Goal: Task Accomplishment & Management: Manage account settings

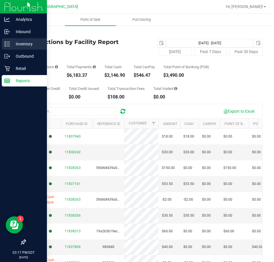
click at [22, 45] on p "Inventory" at bounding box center [27, 44] width 34 height 7
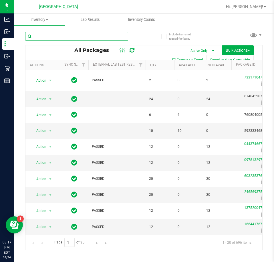
click at [69, 37] on input "text" at bounding box center [76, 36] width 103 height 9
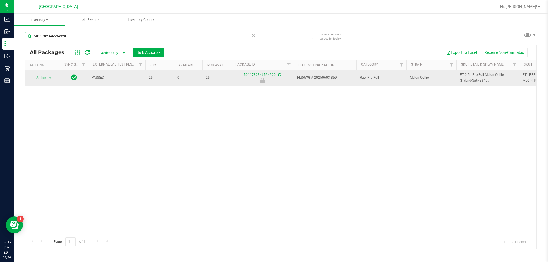
type input "5011782346594920"
click at [43, 78] on span "Action" at bounding box center [38, 78] width 15 height 8
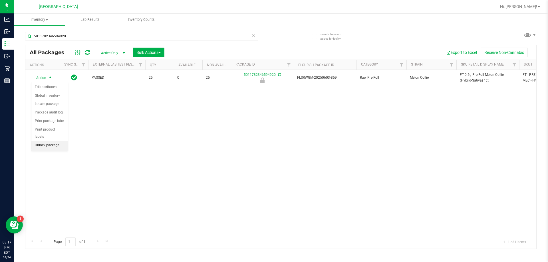
click at [51, 141] on li "Unlock package" at bounding box center [49, 145] width 37 height 9
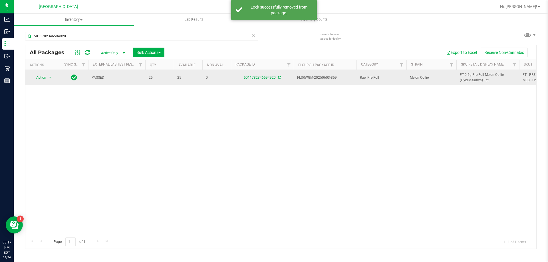
click at [273, 74] on span "FT 0.5g Pre-Roll Melon Collie (Hybrid-Sativa) 1ct" at bounding box center [488, 77] width 56 height 11
copy tr "FT 0.5g Pre-Roll Melon Collie (Hybrid-Sativa) 1ct"
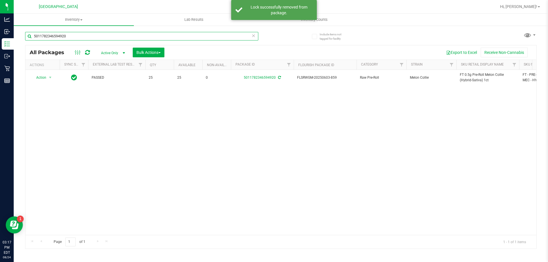
click at [145, 35] on input "5011782346594920" at bounding box center [141, 36] width 233 height 9
paste input "FT 0.5g Pre-Roll Melon Collie (Hybrid-Sativa) 1ct"
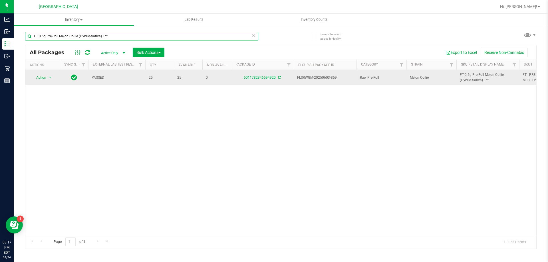
type input "FT 0.5g Pre-Roll Melon Collie (Hybrid-Sativa) 1ct"
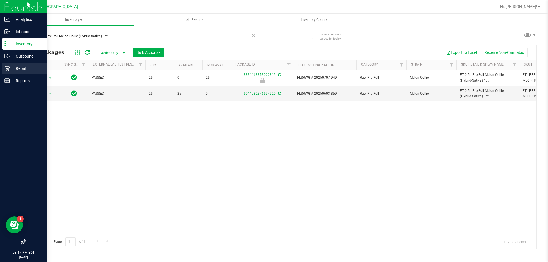
click at [22, 67] on p "Retail" at bounding box center [27, 68] width 34 height 7
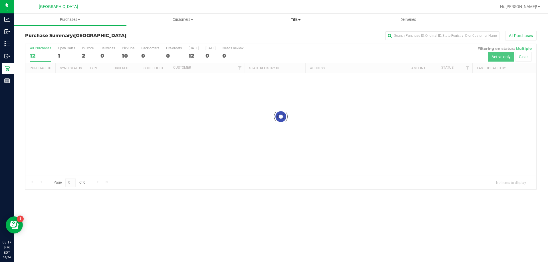
drag, startPoint x: 294, startPoint y: 18, endPoint x: 287, endPoint y: 27, distance: 11.4
click at [273, 18] on span "Tills" at bounding box center [296, 19] width 112 height 5
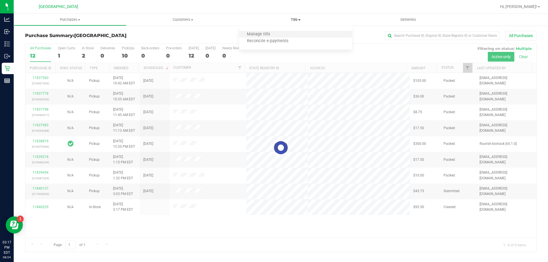
click at [273, 36] on li "Manage tills" at bounding box center [295, 34] width 113 height 7
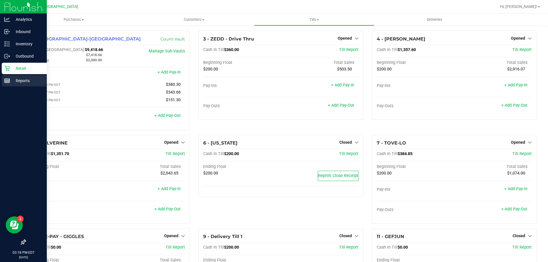
click at [24, 80] on p "Reports" at bounding box center [27, 80] width 34 height 7
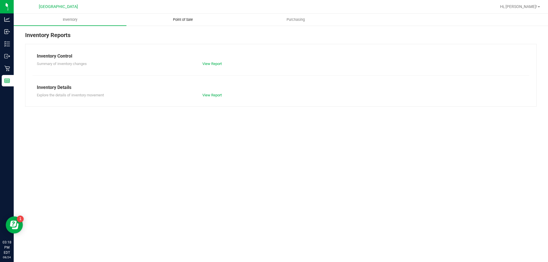
click at [184, 25] on uib-tab-heading "Point of Sale" at bounding box center [183, 19] width 112 height 11
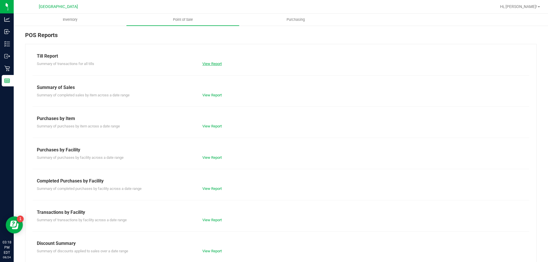
click at [203, 63] on link "View Report" at bounding box center [211, 64] width 19 height 4
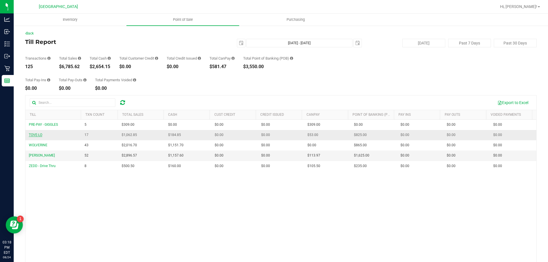
click at [40, 136] on span "TOVE-LO" at bounding box center [35, 135] width 13 height 4
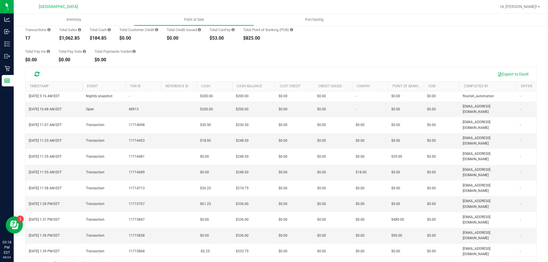
scroll to position [35, 0]
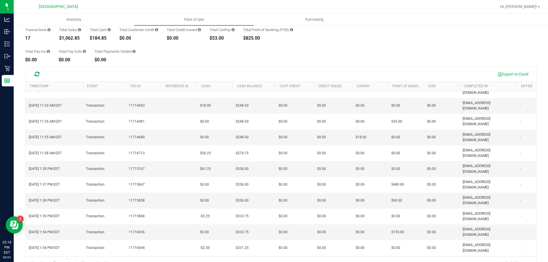
drag, startPoint x: 318, startPoint y: 252, endPoint x: 326, endPoint y: 252, distance: 7.4
click at [273, 252] on tbody "Aug 24, 2025 5:16 AM EDT Nightly snapshot - $200.00 $200.00 $0.00 - $0.00 $0.00…" at bounding box center [445, 203] width 841 height 295
click at [273, 225] on td "$0.00" at bounding box center [370, 233] width 36 height 16
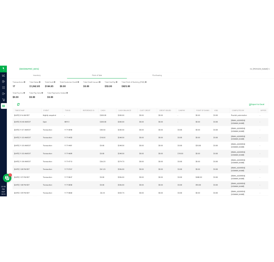
scroll to position [0, 0]
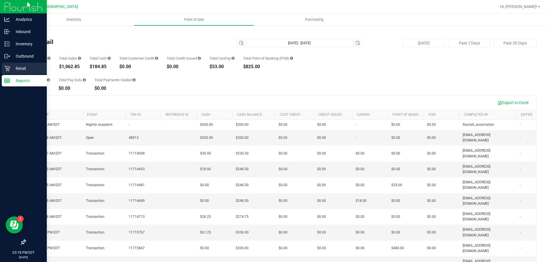
click at [20, 67] on p "Retail" at bounding box center [27, 68] width 34 height 7
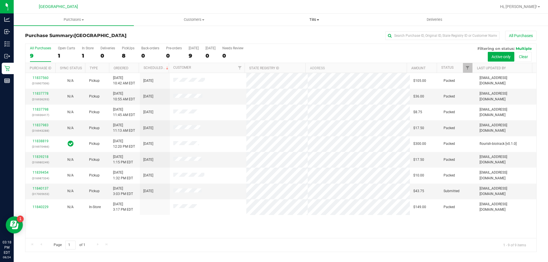
click at [273, 17] on span "Tills" at bounding box center [314, 19] width 120 height 5
click at [273, 35] on li "Manage tills" at bounding box center [314, 34] width 120 height 7
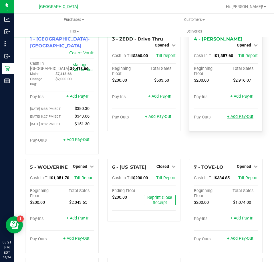
click at [232, 114] on link "+ Add Pay-Out" at bounding box center [240, 116] width 26 height 5
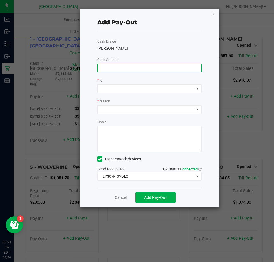
click at [140, 66] on input at bounding box center [149, 68] width 104 height 8
type input "$1,010.00"
click at [142, 79] on div "* To" at bounding box center [149, 80] width 104 height 7
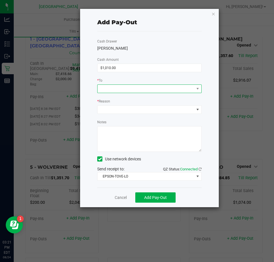
click at [135, 91] on span at bounding box center [145, 89] width 97 height 8
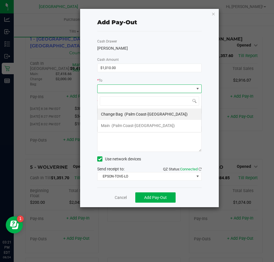
scroll to position [9, 104]
click at [120, 125] on span "(Palm Coast-Vault)" at bounding box center [142, 125] width 63 height 5
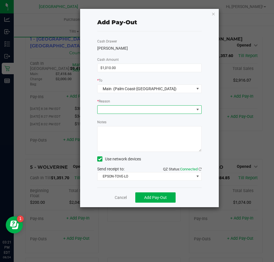
click at [122, 113] on span at bounding box center [145, 110] width 97 height 8
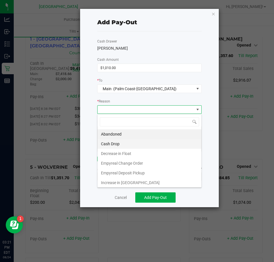
click at [120, 144] on li "Cash Drop" at bounding box center [149, 144] width 104 height 10
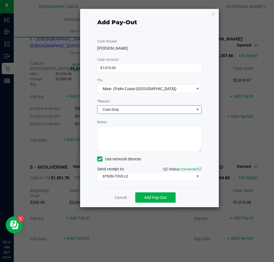
click at [132, 141] on textarea "Notes" at bounding box center [149, 139] width 104 height 26
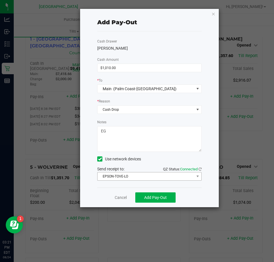
type textarea "EG"
click at [137, 176] on span "EPSON-TOVE-LO" at bounding box center [145, 177] width 97 height 8
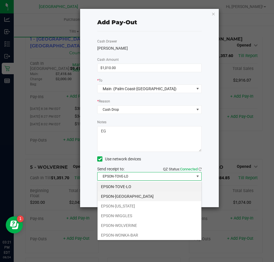
click at [130, 200] on li "EPSON-VANUATU" at bounding box center [149, 197] width 104 height 10
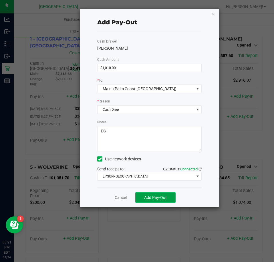
click at [161, 196] on span "Add Pay-Out" at bounding box center [155, 197] width 23 height 5
click at [213, 15] on icon "button" at bounding box center [213, 13] width 4 height 7
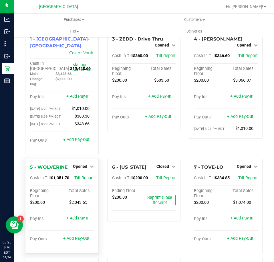
click at [71, 236] on link "+ Add Pay-Out" at bounding box center [76, 238] width 26 height 5
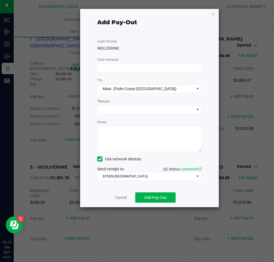
click at [145, 62] on div "Cash Drawer WOLVERINE Cash Amount * To Main (Palm Coast-Vault) * Reason Notes U…" at bounding box center [149, 109] width 104 height 156
click at [144, 67] on input at bounding box center [149, 68] width 104 height 8
type input "$1,100.00"
click at [137, 56] on div "Cash Drawer WOLVERINE Cash Amount $1,100.00 * To Main (Palm Coast-Vault) * Reas…" at bounding box center [149, 109] width 104 height 156
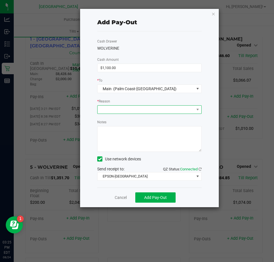
click at [133, 113] on span at bounding box center [145, 110] width 97 height 8
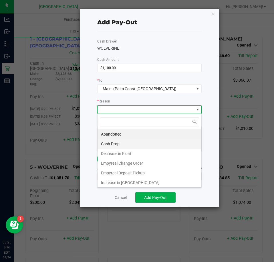
click at [126, 141] on li "Cash Drop" at bounding box center [149, 144] width 104 height 10
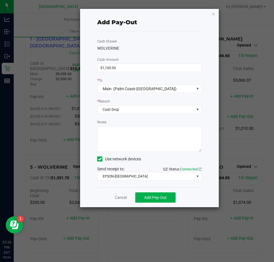
click at [131, 140] on textarea "Notes" at bounding box center [149, 139] width 104 height 26
type textarea "EG"
click at [140, 116] on div "Cash Drawer WOLVERINE Cash Amount $1,100.00 * To Main (Palm Coast-Vault) * Reas…" at bounding box center [149, 109] width 104 height 156
click at [158, 196] on span "Add Pay-Out" at bounding box center [155, 197] width 23 height 5
click at [210, 13] on div "Add Pay-Out Cash Drawer WOLVERINE Cash Amount $1,100.00 * To Main (Palm Coast-V…" at bounding box center [149, 108] width 139 height 198
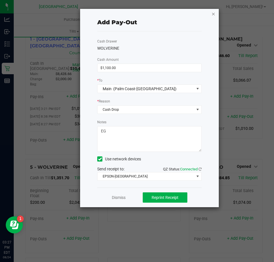
click at [212, 13] on icon "button" at bounding box center [213, 13] width 4 height 7
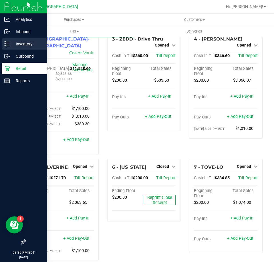
click at [19, 43] on p "Inventory" at bounding box center [27, 44] width 34 height 7
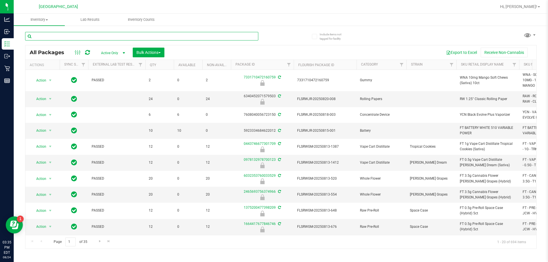
click at [53, 39] on input "text" at bounding box center [141, 36] width 233 height 9
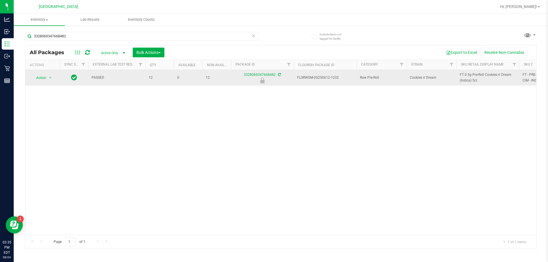
click at [273, 76] on span "FT 0.5g Pre-Roll Cookies n' Dream (Indica) 5ct" at bounding box center [488, 77] width 56 height 11
copy tr "FT 0.5g Pre-Roll Cookies n' Dream (Indica) 5ct"
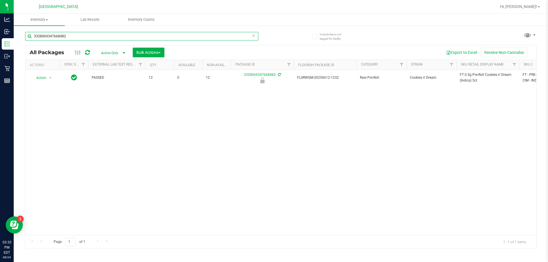
click at [137, 35] on input "3328069347668482" at bounding box center [141, 36] width 233 height 9
paste input "FT 0.5g Pre-Roll Cookies n' Dream (Indica) 5ct"
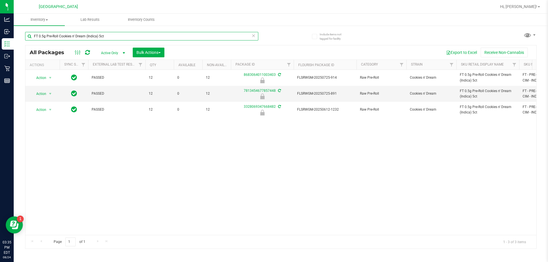
click at [61, 34] on input "FT 0.5g Pre-Roll Cookies n' Dream (Indica) 5ct" at bounding box center [141, 36] width 233 height 9
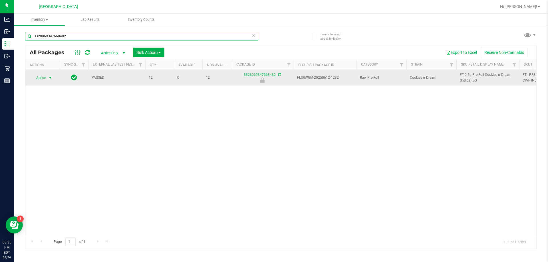
type input "3328069347668482"
click at [41, 77] on span "Action" at bounding box center [38, 78] width 15 height 8
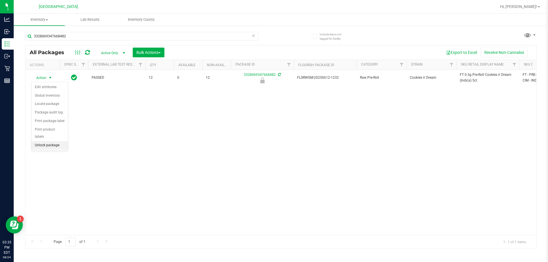
click at [54, 141] on li "Unlock package" at bounding box center [49, 145] width 37 height 9
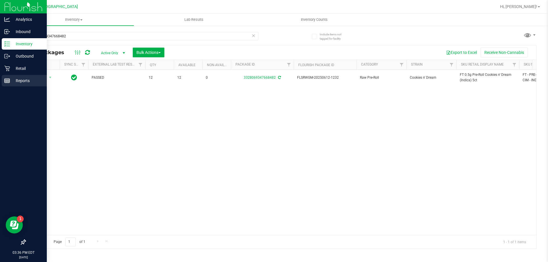
click at [20, 78] on p "Reports" at bounding box center [27, 80] width 34 height 7
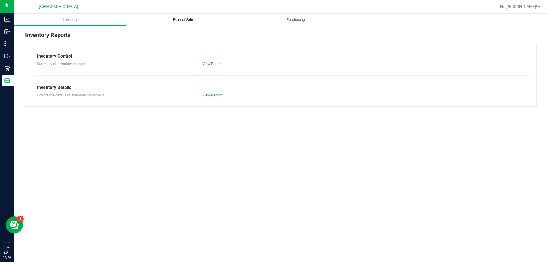
click at [185, 20] on span "Point of Sale" at bounding box center [182, 19] width 35 height 5
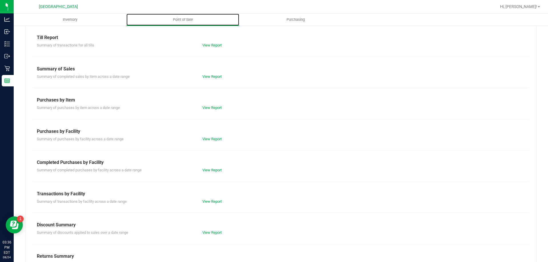
scroll to position [38, 0]
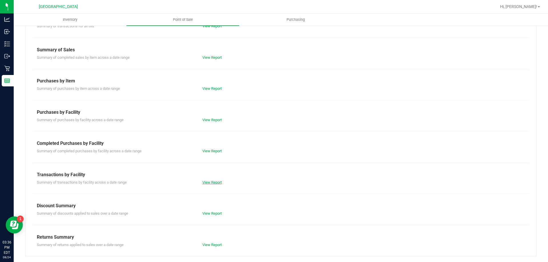
click at [212, 181] on link "View Report" at bounding box center [211, 183] width 19 height 4
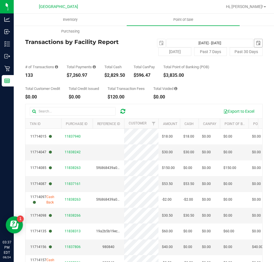
click at [254, 44] on span "select" at bounding box center [258, 43] width 8 height 8
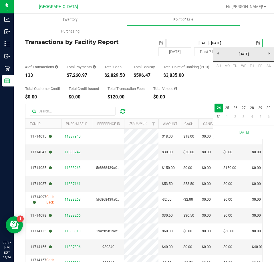
scroll to position [0, 14]
click at [256, 43] on span "select" at bounding box center [258, 43] width 5 height 5
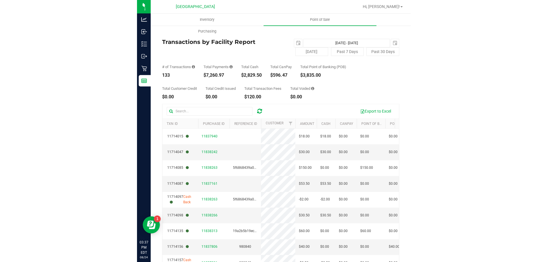
scroll to position [0, 0]
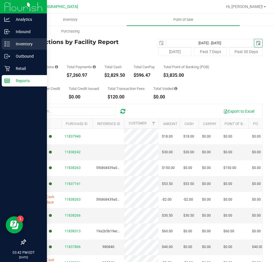
click at [23, 42] on p "Inventory" at bounding box center [27, 44] width 34 height 7
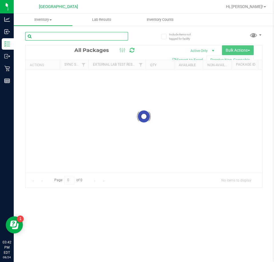
click at [59, 35] on input "text" at bounding box center [76, 36] width 103 height 9
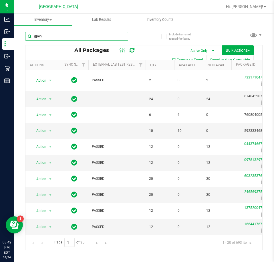
type input "gpen"
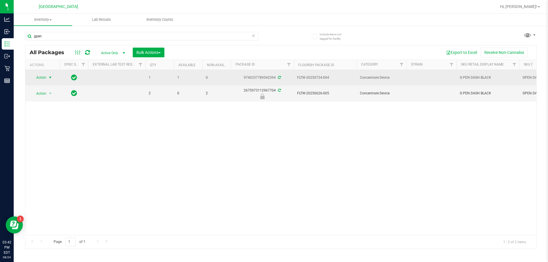
click at [47, 79] on span "select" at bounding box center [50, 78] width 7 height 8
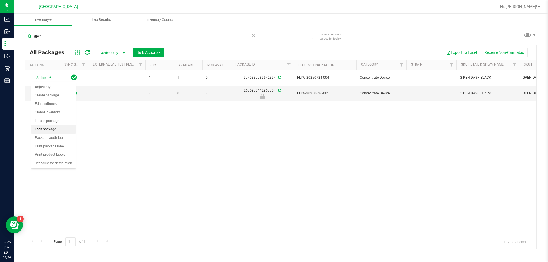
click at [53, 131] on li "Lock package" at bounding box center [53, 129] width 44 height 9
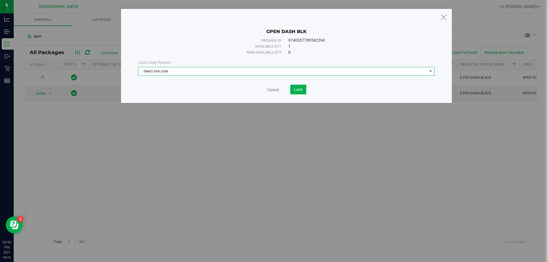
click at [187, 73] on span "Select lock code" at bounding box center [283, 71] width 289 height 8
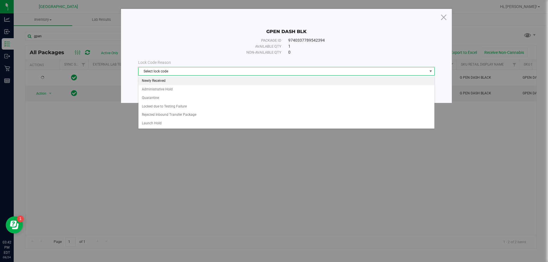
click at [169, 82] on li "Newly Received" at bounding box center [287, 81] width 296 height 9
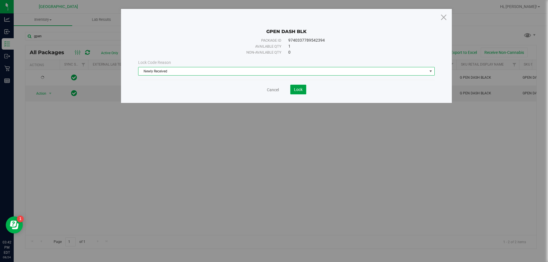
click at [273, 91] on span "Lock" at bounding box center [298, 89] width 9 height 5
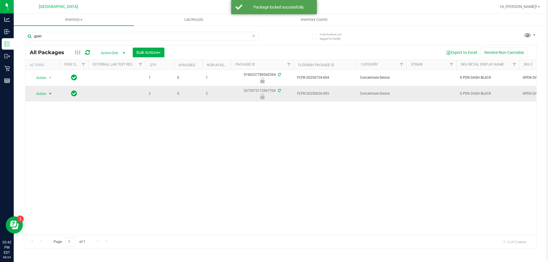
click at [45, 95] on span "Action" at bounding box center [38, 94] width 15 height 8
click at [44, 157] on li "Unlock package" at bounding box center [49, 161] width 37 height 9
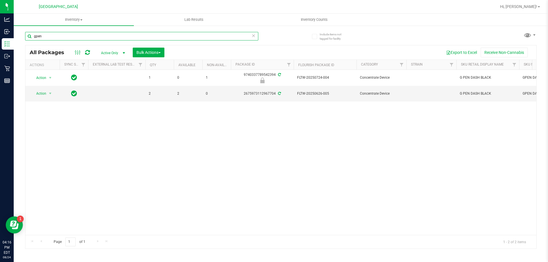
click at [90, 35] on input "gpen" at bounding box center [141, 36] width 233 height 9
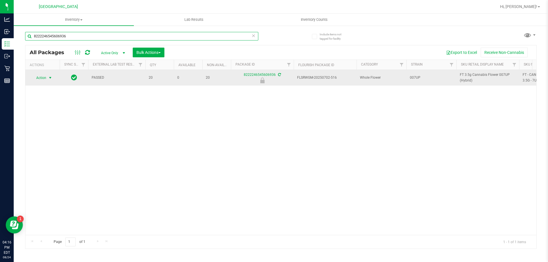
type input "8222246545606936"
click at [47, 77] on span "select" at bounding box center [50, 78] width 7 height 8
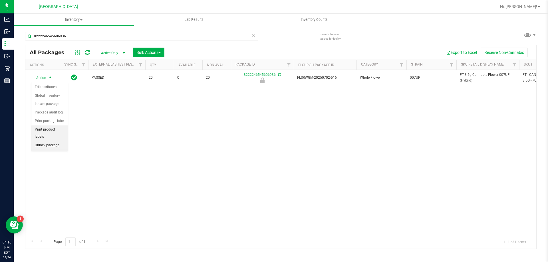
click at [49, 141] on li "Unlock package" at bounding box center [49, 145] width 37 height 9
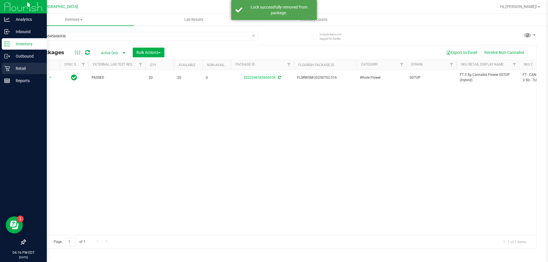
click at [24, 63] on div "Retail" at bounding box center [24, 68] width 45 height 11
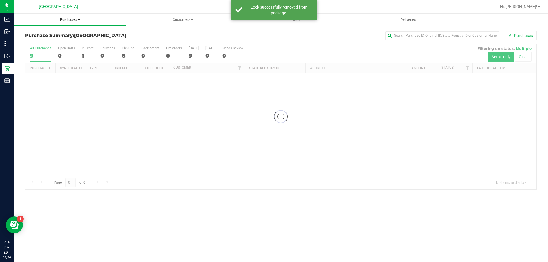
click at [68, 21] on span "Purchases" at bounding box center [70, 19] width 113 height 5
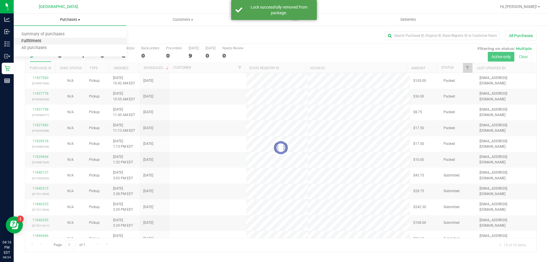
click at [46, 42] on span "Fulfillment" at bounding box center [31, 41] width 35 height 5
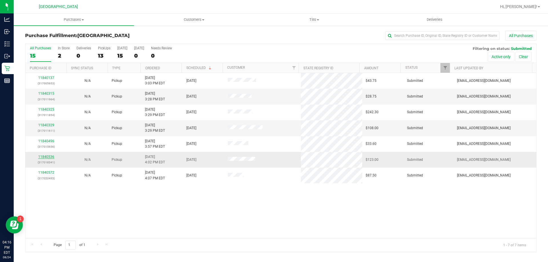
click at [46, 155] on link "11840536" at bounding box center [46, 157] width 16 height 4
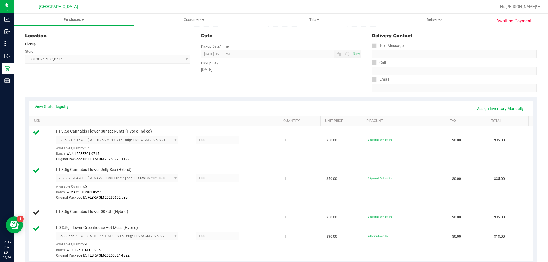
scroll to position [57, 0]
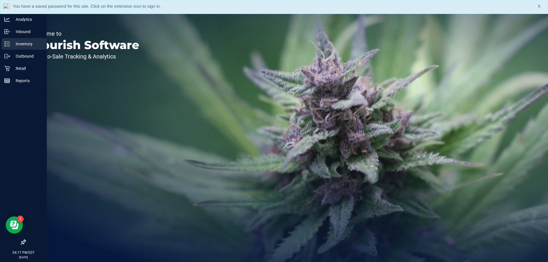
click at [4, 46] on div "Inventory" at bounding box center [24, 43] width 45 height 11
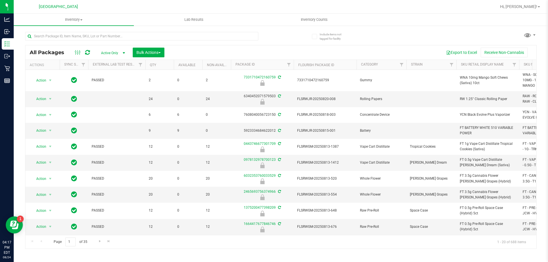
click at [182, 41] on div at bounding box center [141, 38] width 233 height 13
click at [182, 38] on input "text" at bounding box center [141, 36] width 233 height 9
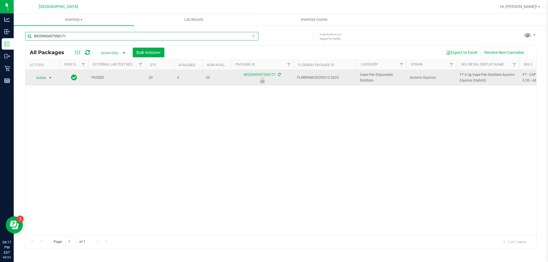
type input "8925945457550171"
click at [49, 77] on span "select" at bounding box center [50, 78] width 5 height 5
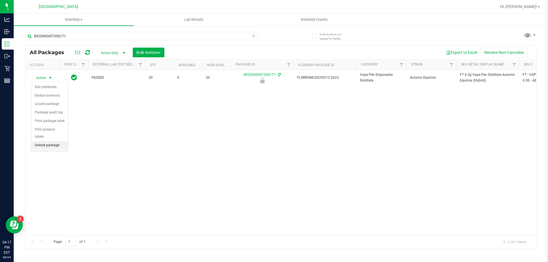
click at [66, 141] on li "Unlock package" at bounding box center [49, 145] width 37 height 9
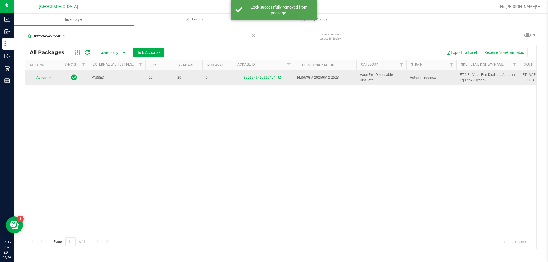
click at [474, 76] on span "FT 0.3g Vape Pen Distillate Autumn Equinox (Hybrid)" at bounding box center [488, 77] width 56 height 11
copy tr "FT 0.3g Vape Pen Distillate Autumn Equinox (Hybrid)"
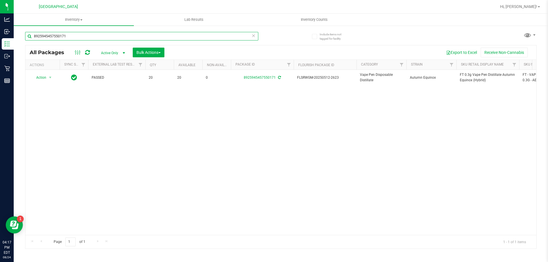
click at [60, 37] on input "8925945457550171" at bounding box center [141, 36] width 233 height 9
paste input "FT 0.3g Vape Pen Distillate Autumn Equinox (Hybrid)"
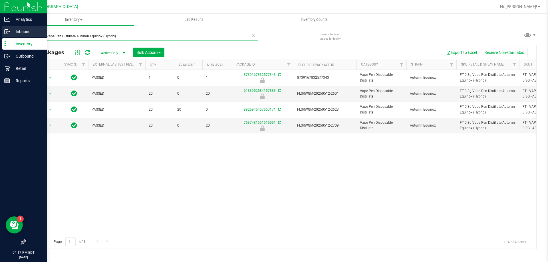
drag, startPoint x: 126, startPoint y: 38, endPoint x: 0, endPoint y: 29, distance: 126.3
click at [0, 29] on div "Analytics Inbound Inventory Outbound Retail Reports 04:17 PM EDT [DATE] 08/24 P…" at bounding box center [274, 131] width 548 height 262
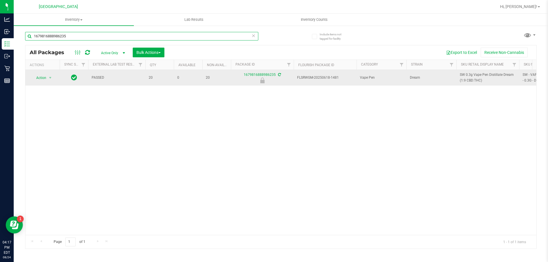
type input "1679816888986235"
click at [41, 76] on span "Action" at bounding box center [38, 78] width 15 height 8
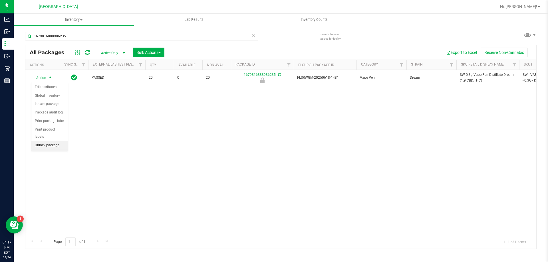
click at [63, 141] on li "Unlock package" at bounding box center [49, 145] width 37 height 9
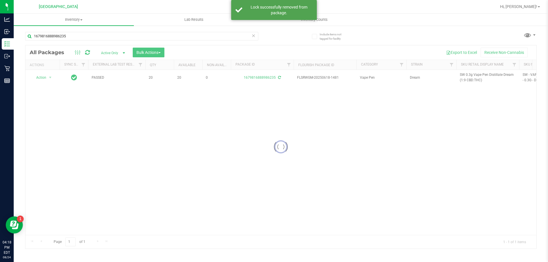
click at [471, 80] on div at bounding box center [280, 147] width 511 height 204
click at [471, 80] on span "SW 0.3g Vape Pen Distillate Dream (1:9 CBD:THC)" at bounding box center [488, 77] width 56 height 11
drag, startPoint x: 35, startPoint y: 43, endPoint x: 35, endPoint y: 36, distance: 6.9
click at [35, 42] on div "1679816888986235" at bounding box center [141, 38] width 233 height 13
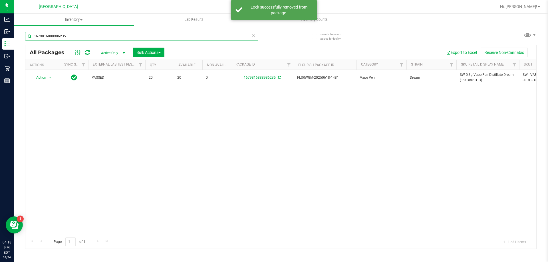
click at [35, 36] on input "1679816888986235" at bounding box center [141, 36] width 233 height 9
paste input "SW 0.3g Vape Pen Distillate Dream (1:9 CBD:THC)"
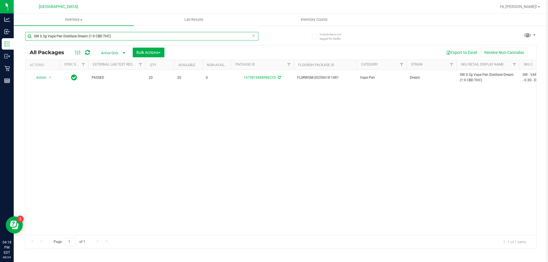
type input "SW 0.3g Vape Pen Distillate Dream (1:9 CBD:THC)"
click at [91, 118] on div "Action Action Adjust qty Create package Edit attributes Global inventory Locate…" at bounding box center [280, 152] width 511 height 165
